Goal: Task Accomplishment & Management: Complete application form

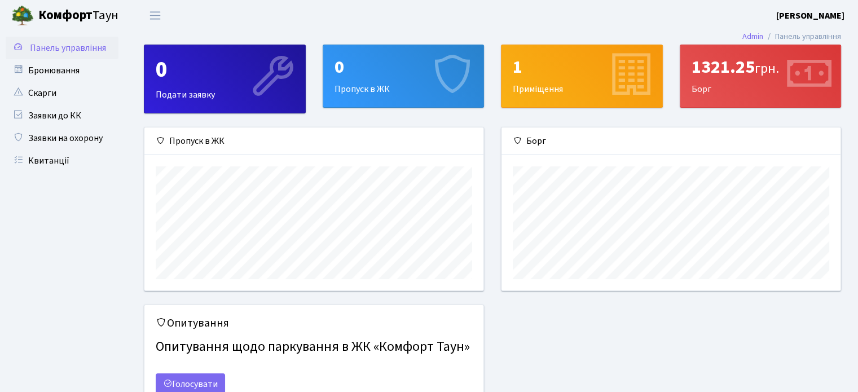
scroll to position [162, 339]
click at [161, 20] on span "Переключити навігацію" at bounding box center [155, 15] width 17 height 13
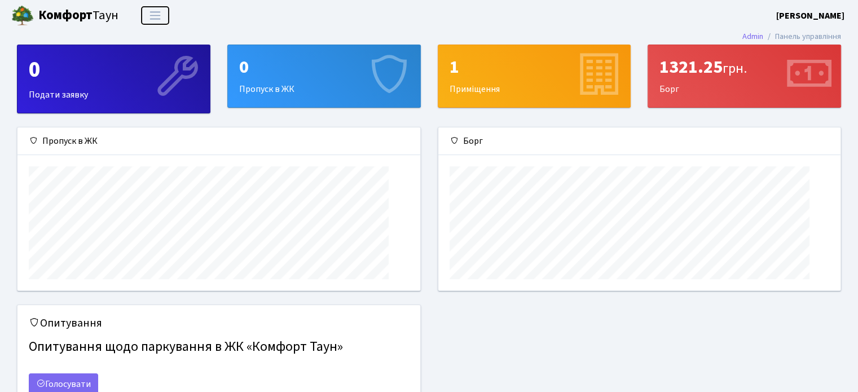
scroll to position [162, 403]
click at [156, 17] on span "Переключити навігацію" at bounding box center [155, 15] width 17 height 13
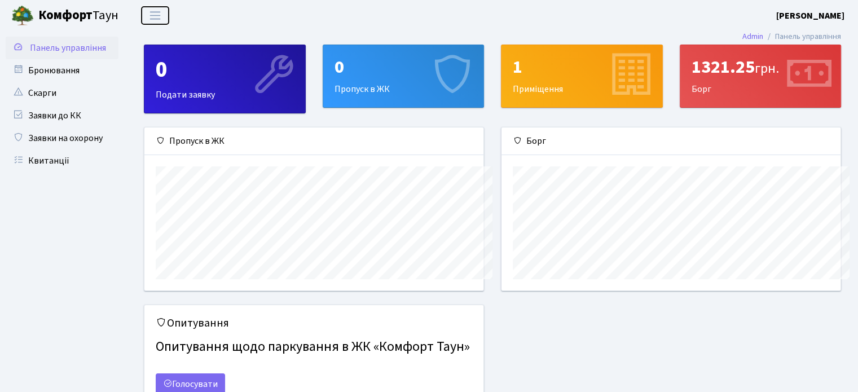
scroll to position [564045, 563869]
click at [79, 70] on link "Бронювання" at bounding box center [62, 70] width 113 height 23
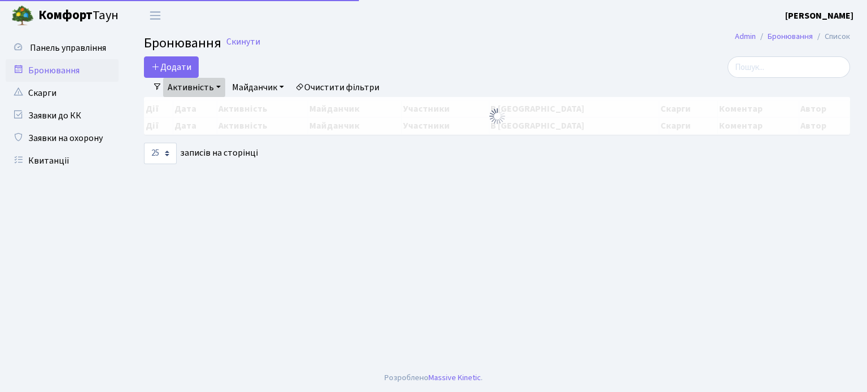
select select "25"
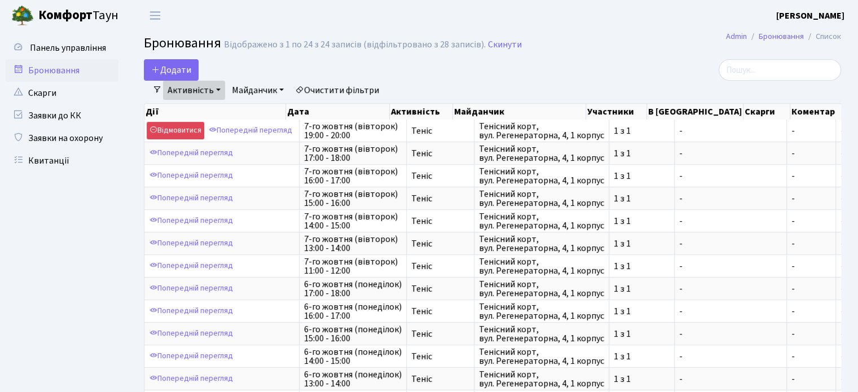
click at [210, 87] on link "Активність" at bounding box center [194, 90] width 62 height 19
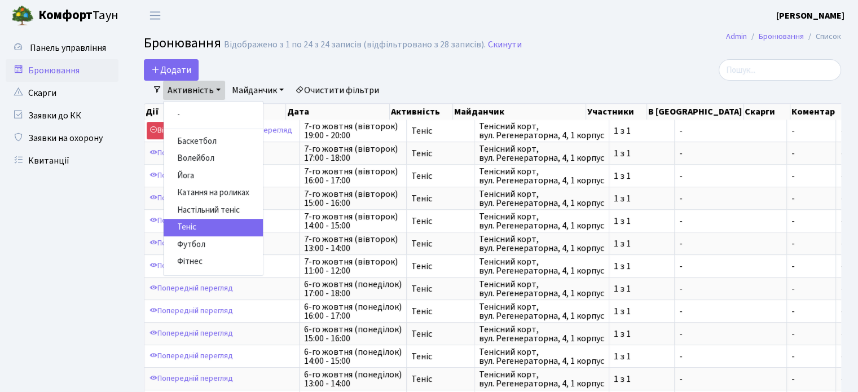
click at [184, 225] on link "Теніс" at bounding box center [213, 227] width 99 height 17
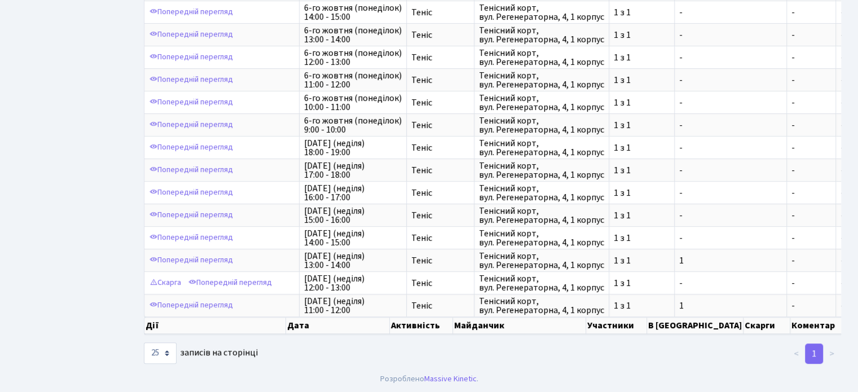
scroll to position [345, 0]
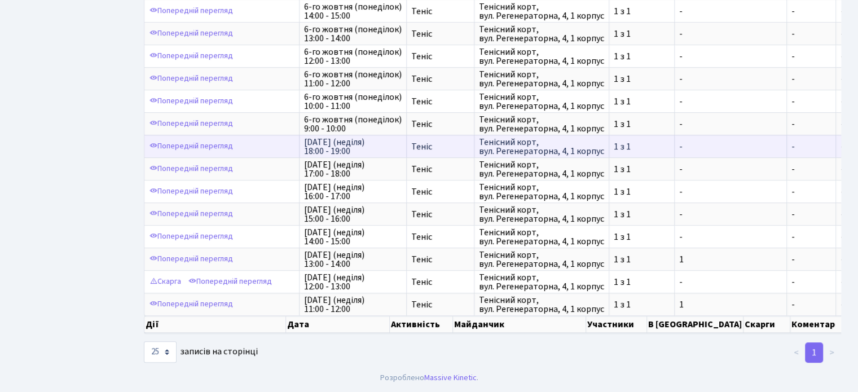
click at [280, 142] on td "Попередній перегляд" at bounding box center [221, 146] width 155 height 23
click at [221, 139] on link "Попередній перегляд" at bounding box center [191, 146] width 89 height 17
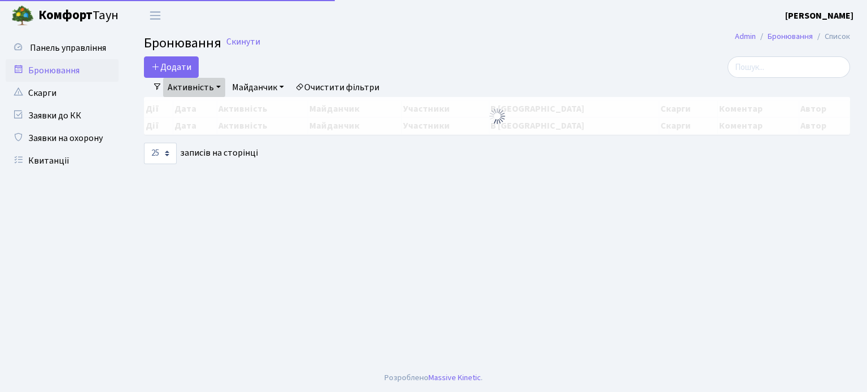
select select "25"
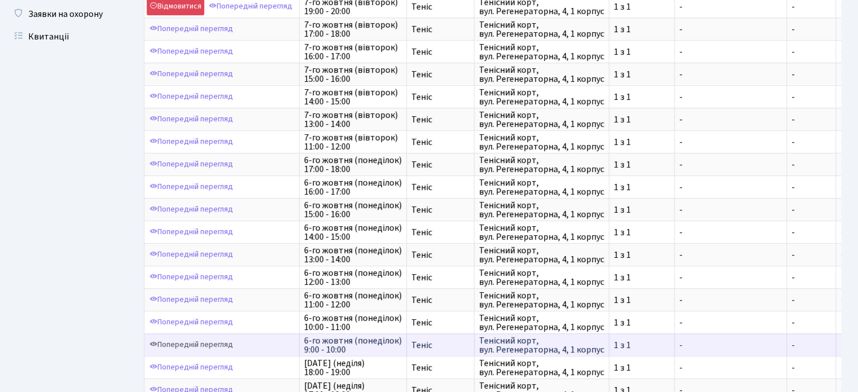
scroll to position [345, 0]
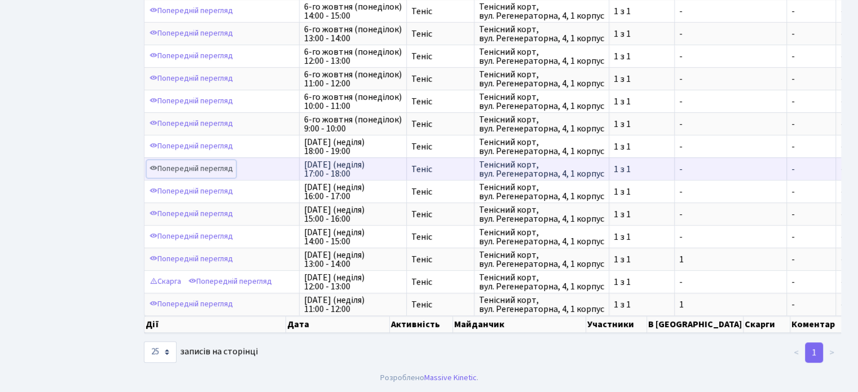
click at [223, 166] on link "Попередній перегляд" at bounding box center [191, 168] width 89 height 17
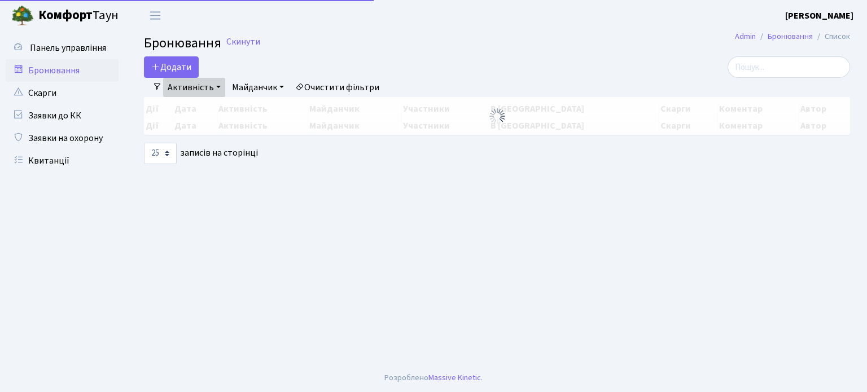
select select "25"
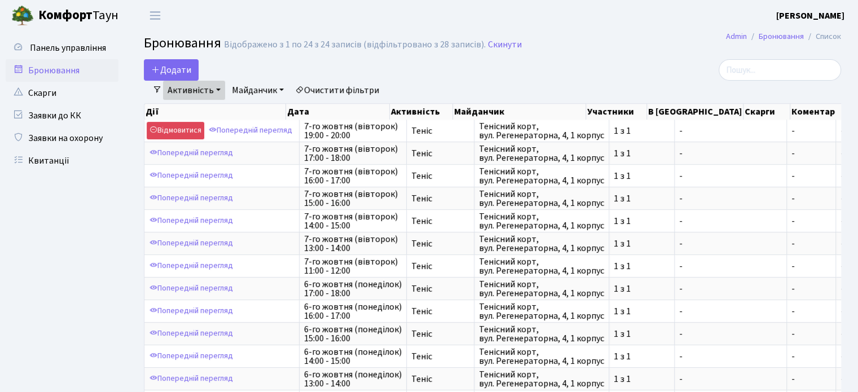
click at [195, 87] on link "Активність" at bounding box center [194, 90] width 62 height 19
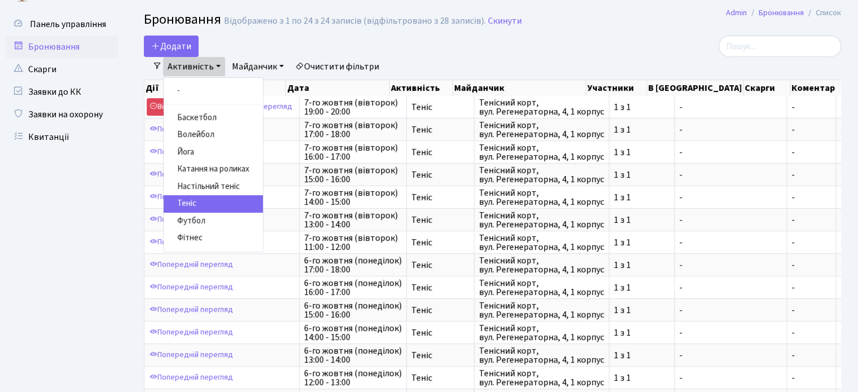
scroll to position [56, 0]
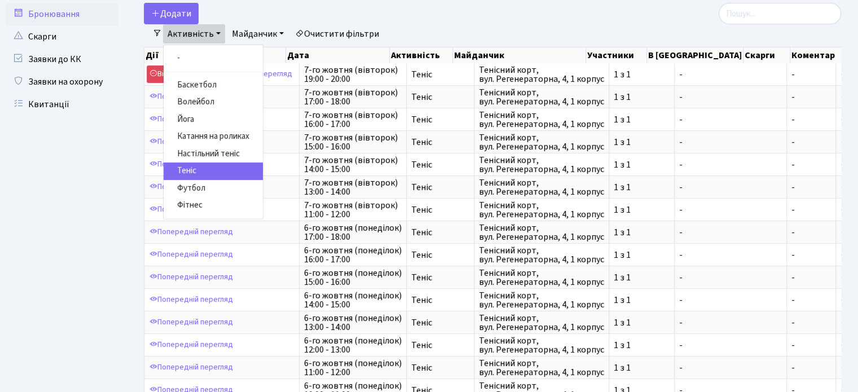
click at [208, 174] on link "Теніс" at bounding box center [213, 170] width 99 height 17
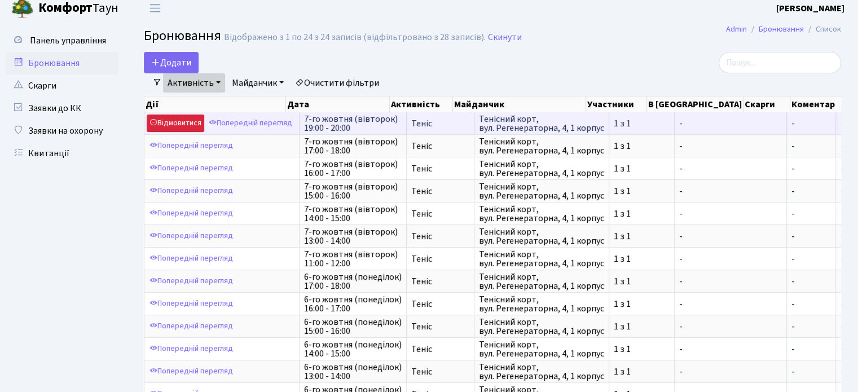
scroll to position [0, 0]
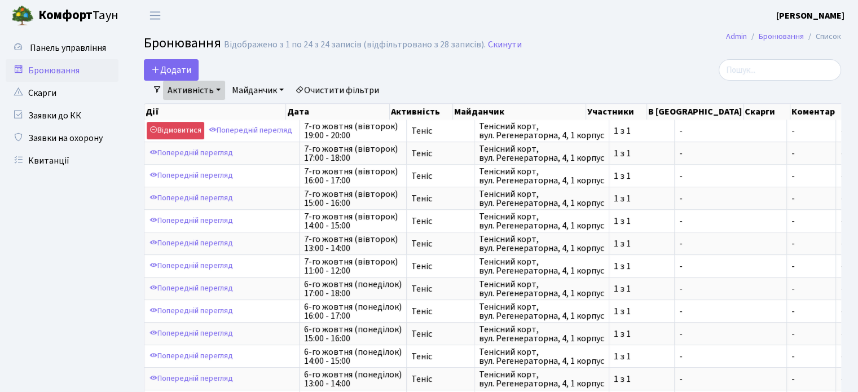
click at [264, 92] on link "Майданчик" at bounding box center [257, 90] width 61 height 19
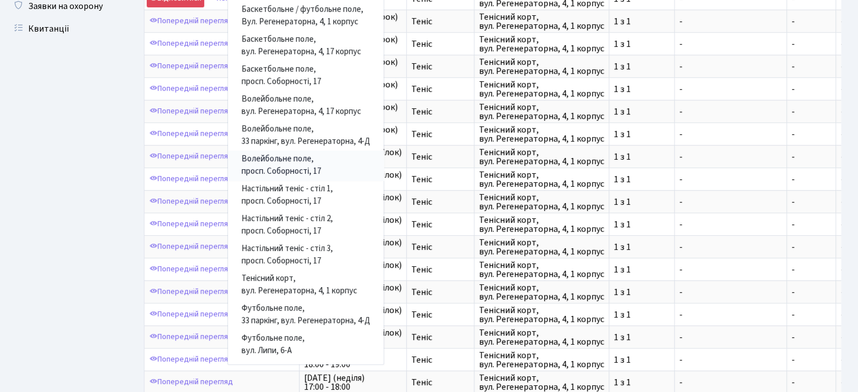
scroll to position [169, 0]
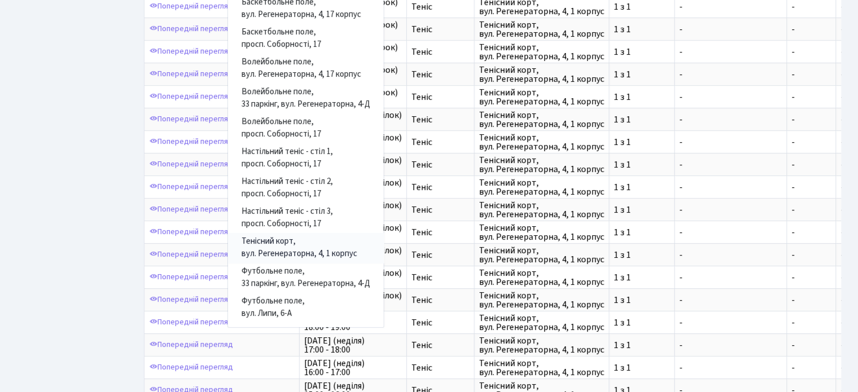
click at [298, 249] on link "Тенісний корт, вул. Регенераторна, 4, 1 корпус" at bounding box center [306, 248] width 156 height 30
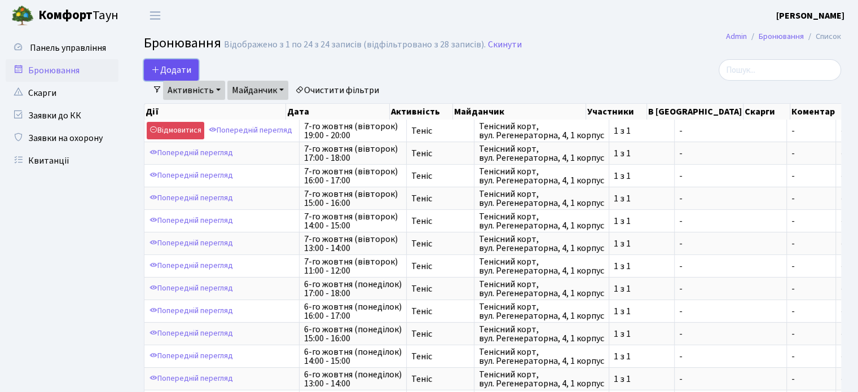
click at [185, 69] on button "Додати" at bounding box center [171, 69] width 55 height 21
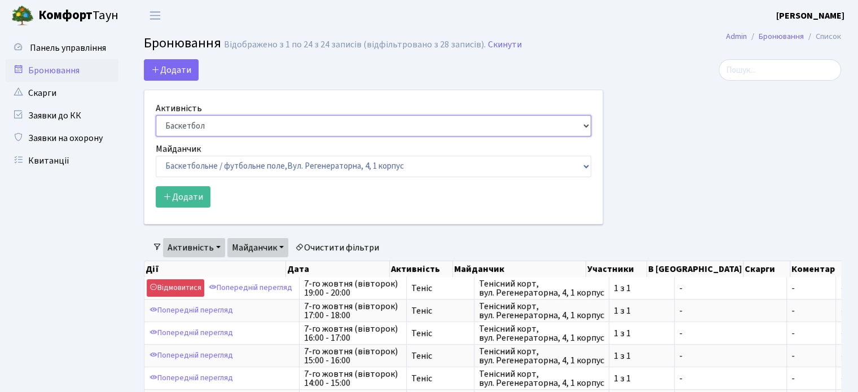
click at [243, 119] on select "Баскетбол Волейбол Йога Катання на роликах Настільний теніс [PERSON_NAME] Фітнес" at bounding box center [374, 125] width 436 height 21
select select "1"
click at [156, 115] on select "Баскетбол Волейбол Йога Катання на роликах Настільний теніс [PERSON_NAME] Фітнес" at bounding box center [374, 125] width 436 height 21
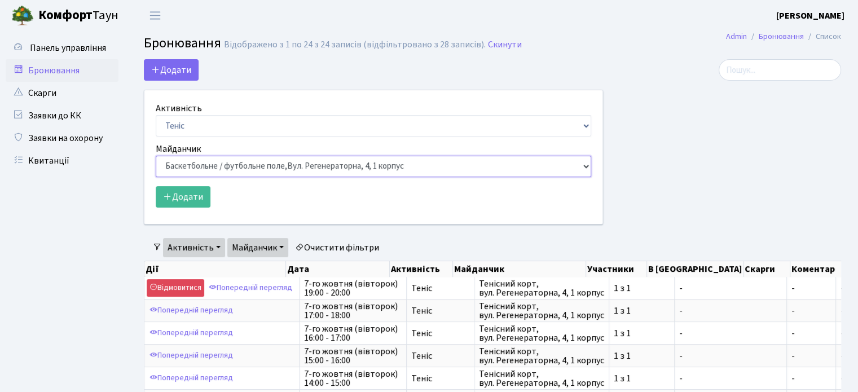
click at [207, 172] on select "Баскетбольне / футбольне поле, [GEOGRAPHIC_DATA]. [STREET_ADDRESS]. [STREET_ADD…" at bounding box center [374, 166] width 436 height 21
select select "1"
click at [156, 156] on select "Баскетбольне / футбольне поле, [GEOGRAPHIC_DATA]. [STREET_ADDRESS]. [STREET_ADD…" at bounding box center [374, 166] width 436 height 21
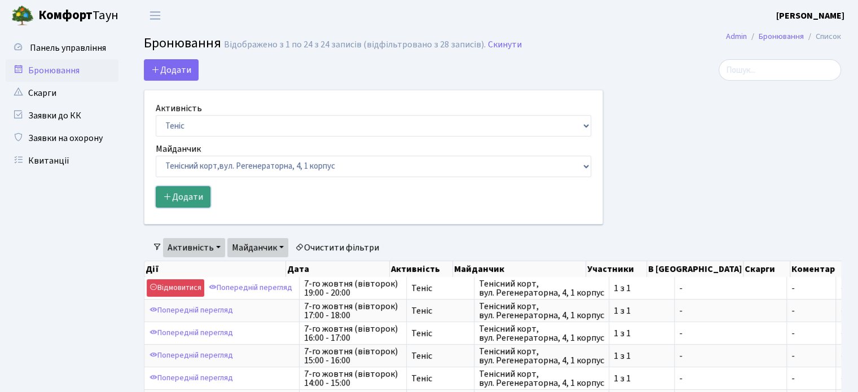
click at [188, 199] on button "Додати" at bounding box center [183, 196] width 55 height 21
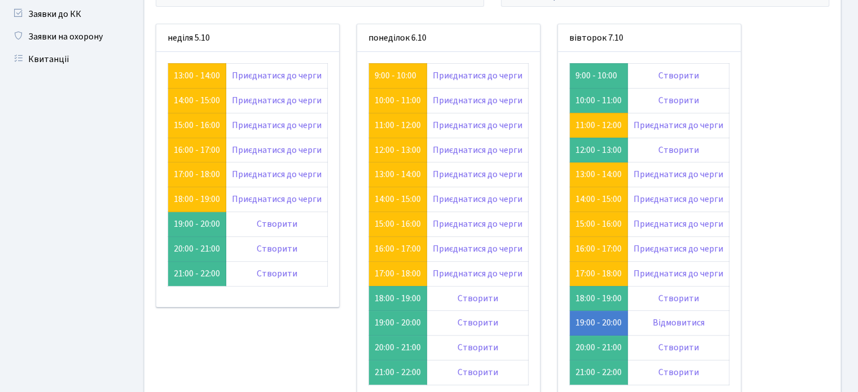
scroll to position [113, 0]
